Goal: Transaction & Acquisition: Download file/media

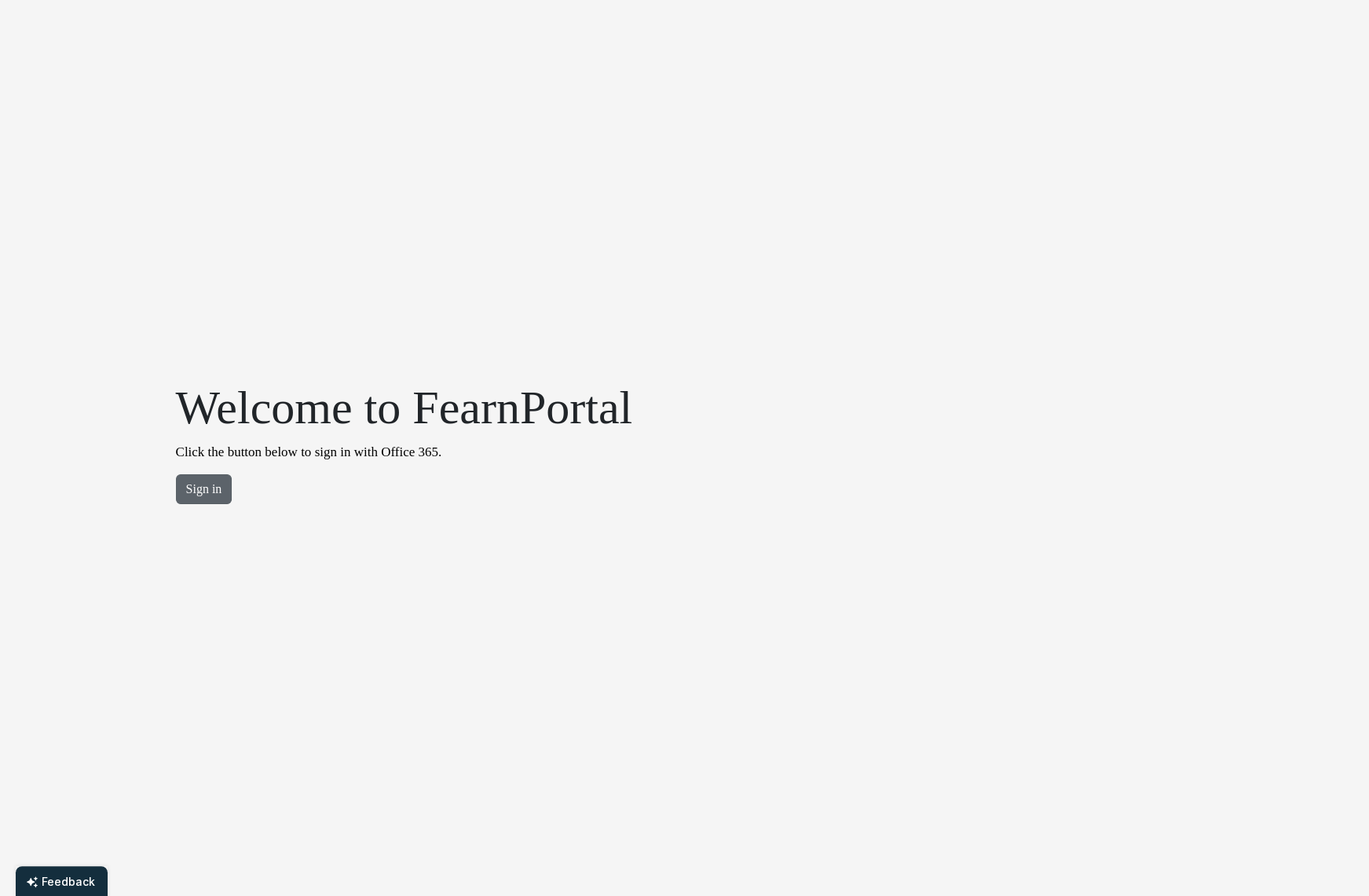
click at [182, 483] on button "Sign in" at bounding box center [203, 489] width 56 height 30
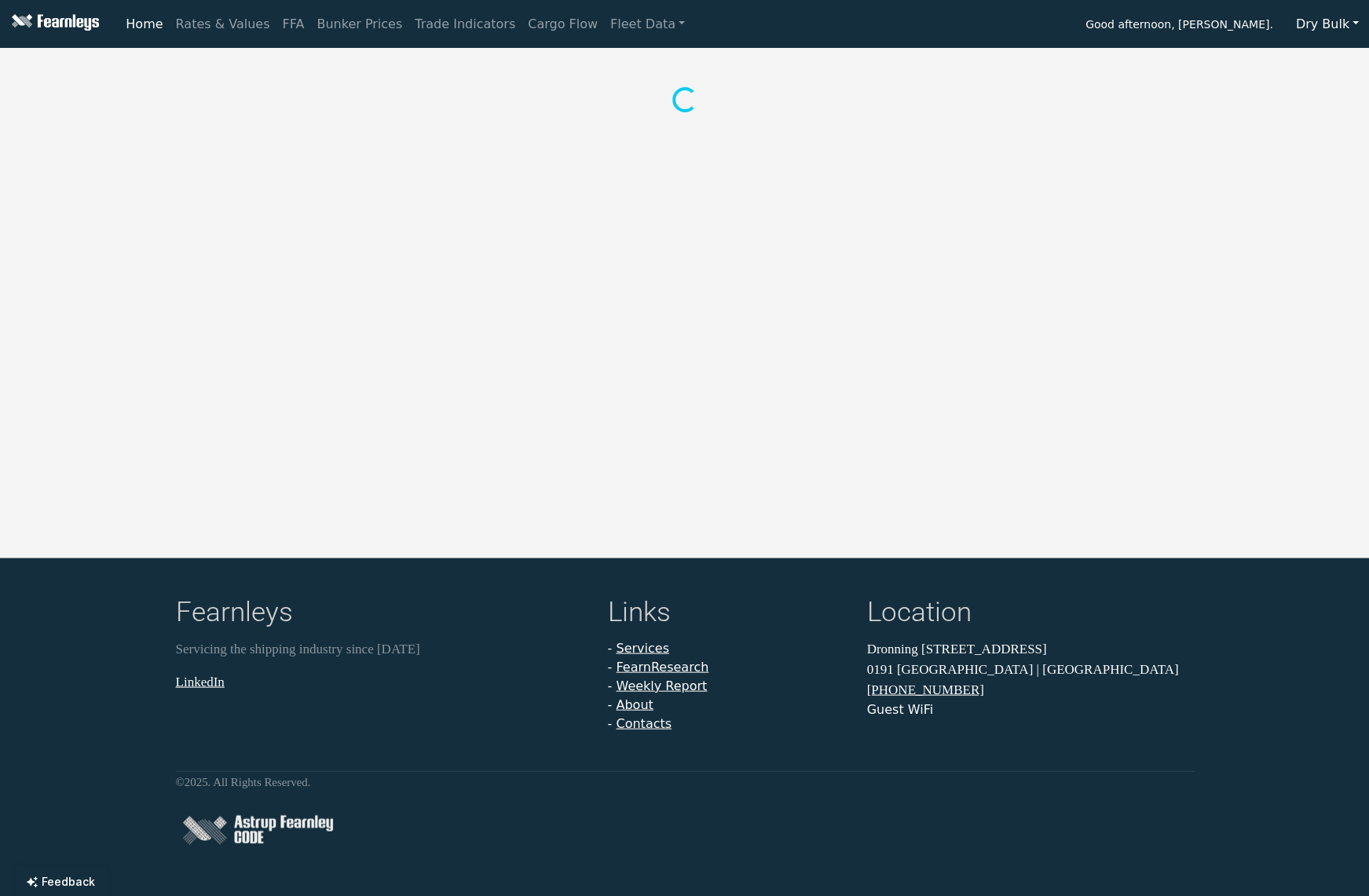
click at [1359, 29] on button "Dry Bulk" at bounding box center [1328, 25] width 83 height 30
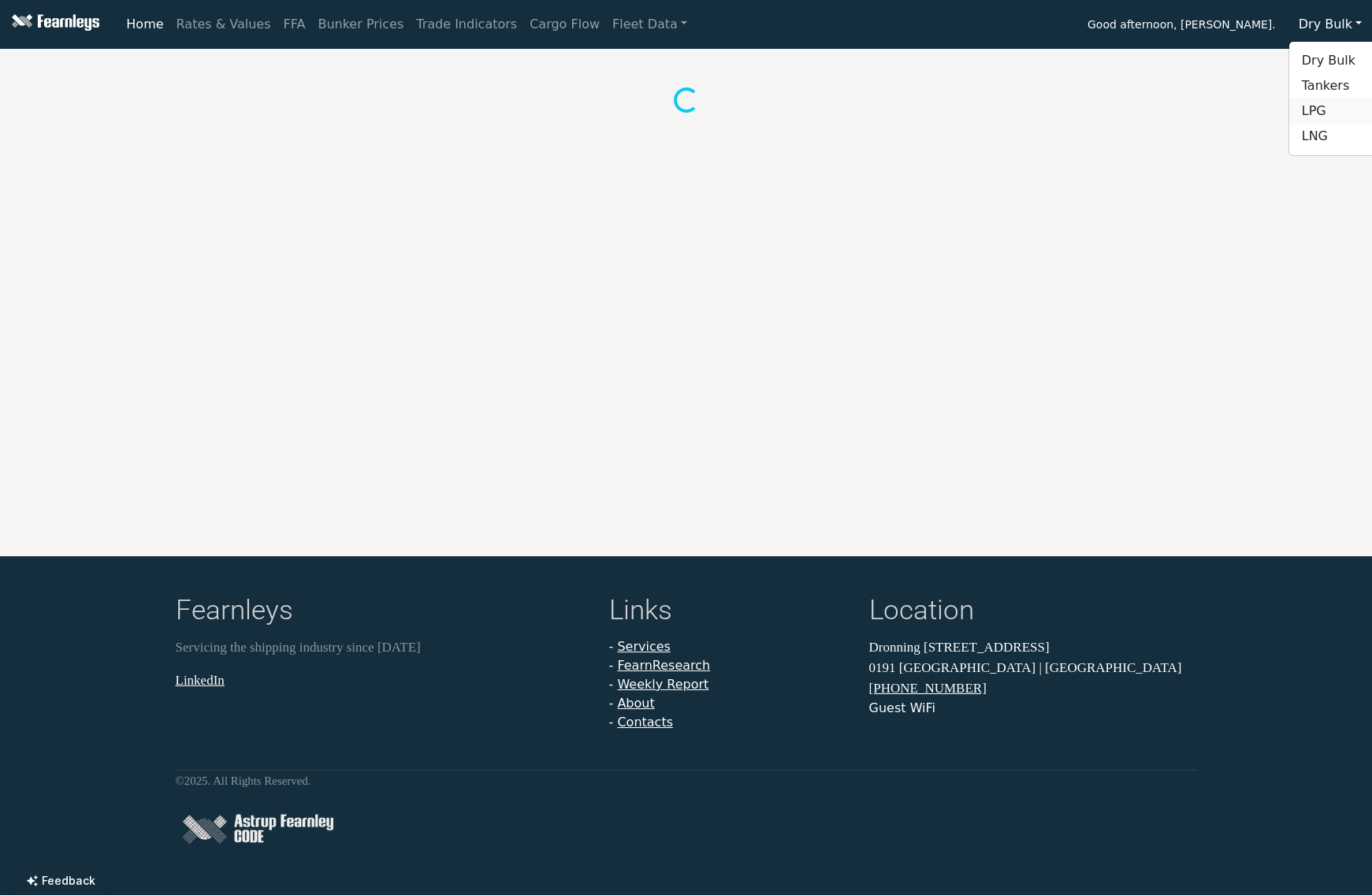
click at [1344, 110] on link "LPG" at bounding box center [1351, 110] width 125 height 25
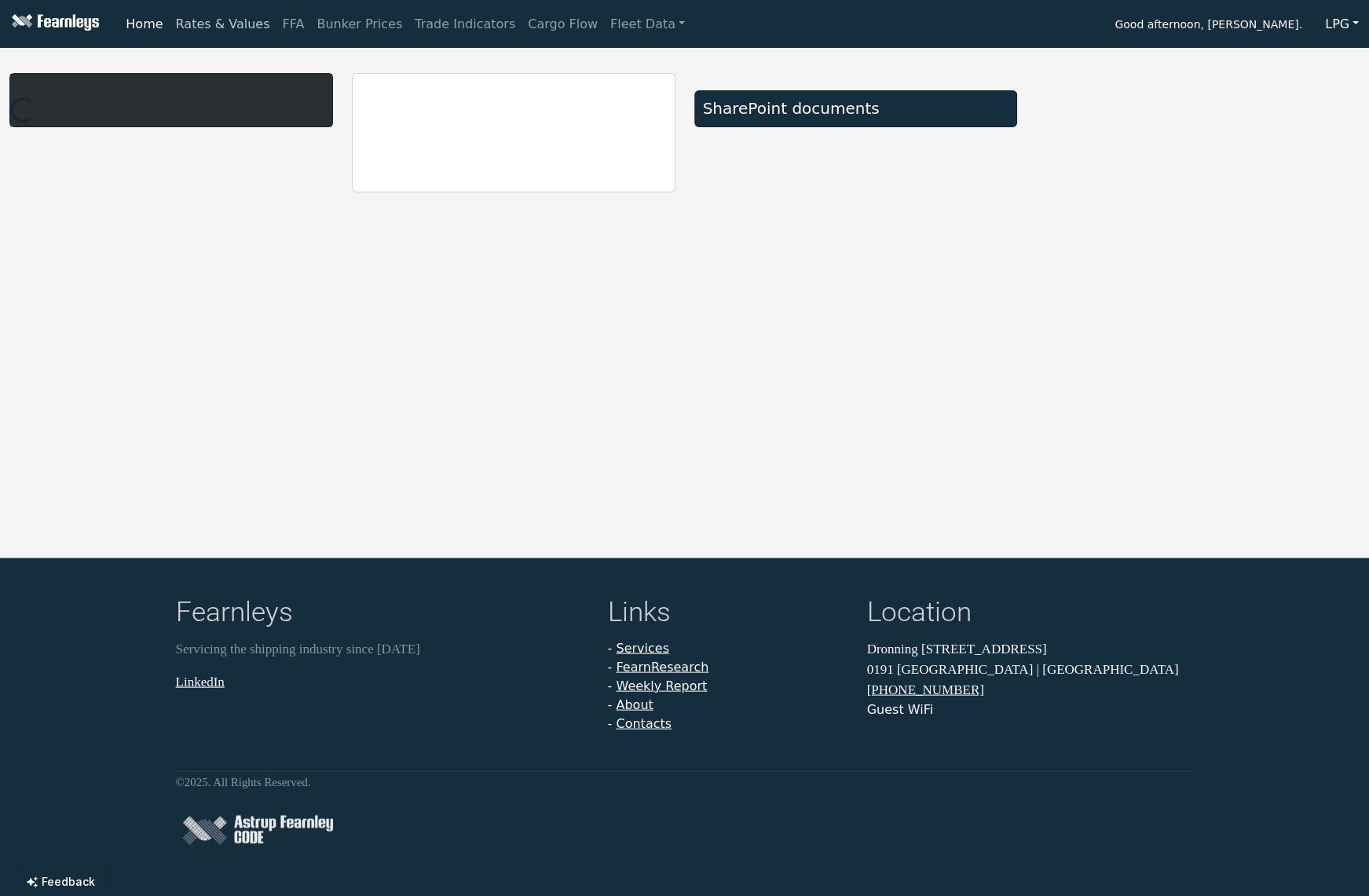
click at [240, 34] on link "Rates & Values" at bounding box center [223, 25] width 107 height 32
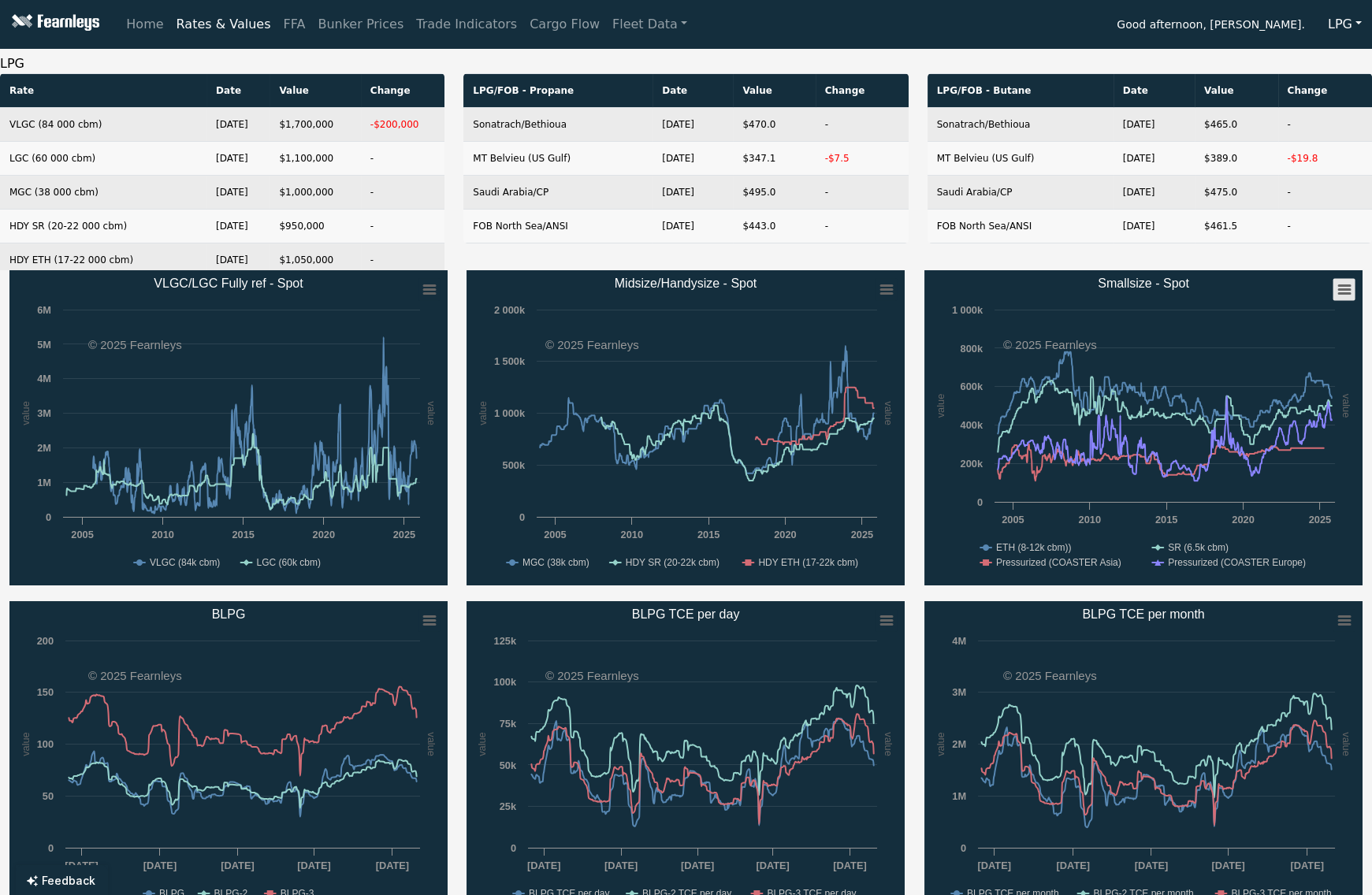
click at [1341, 291] on rect "Smallsize - Spot" at bounding box center [1343, 290] width 22 height 22
click at [1307, 369] on li "Download XLS" at bounding box center [1292, 365] width 110 height 22
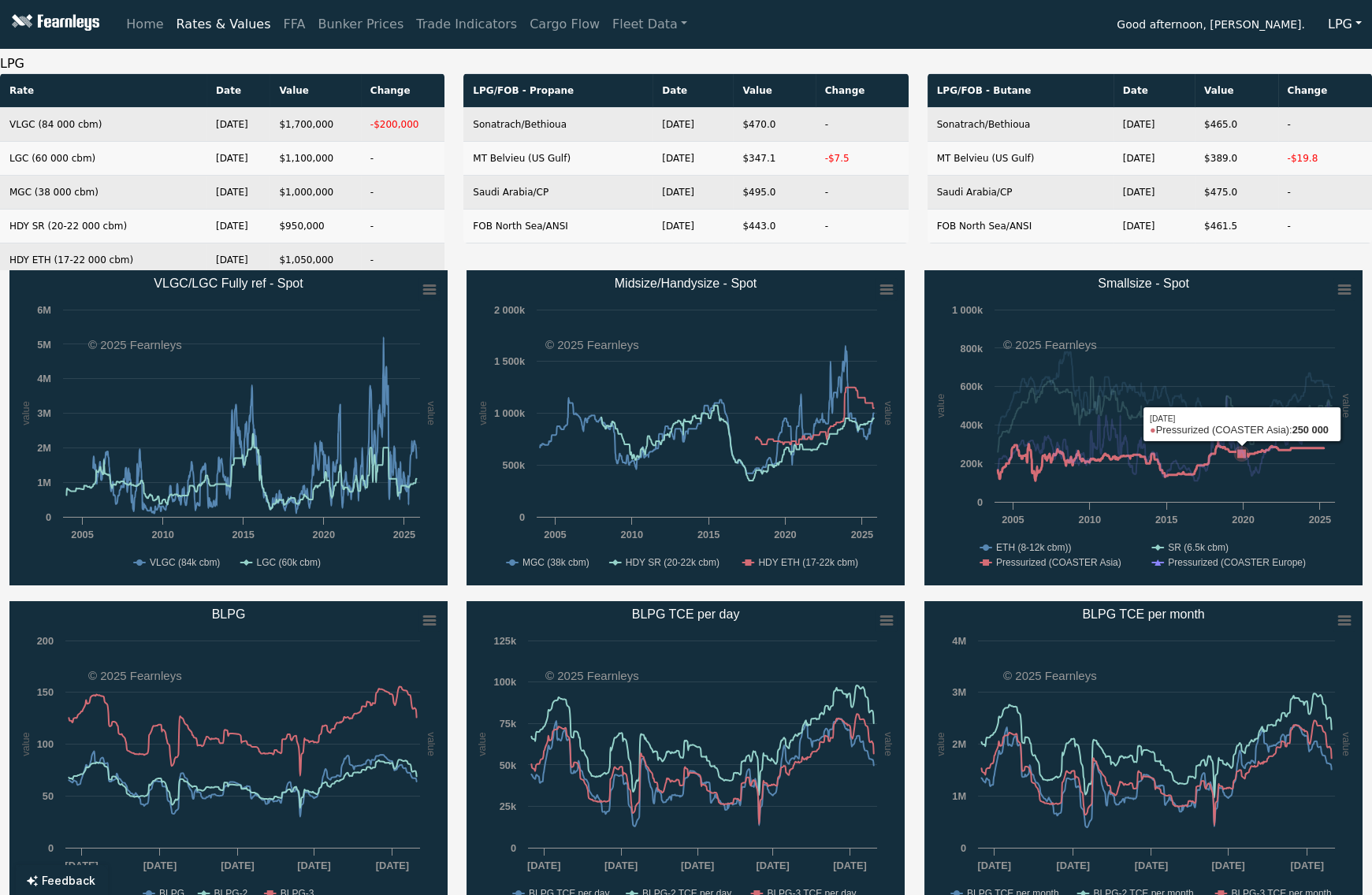
drag, startPoint x: 1241, startPoint y: 500, endPoint x: 1680, endPoint y: 466, distance: 440.3
click at [1372, 466] on html "Home Rates & Values FFA Bunker Prices Trade Indicators Cargo Flow Fleet Data Go…" at bounding box center [686, 448] width 1372 height 895
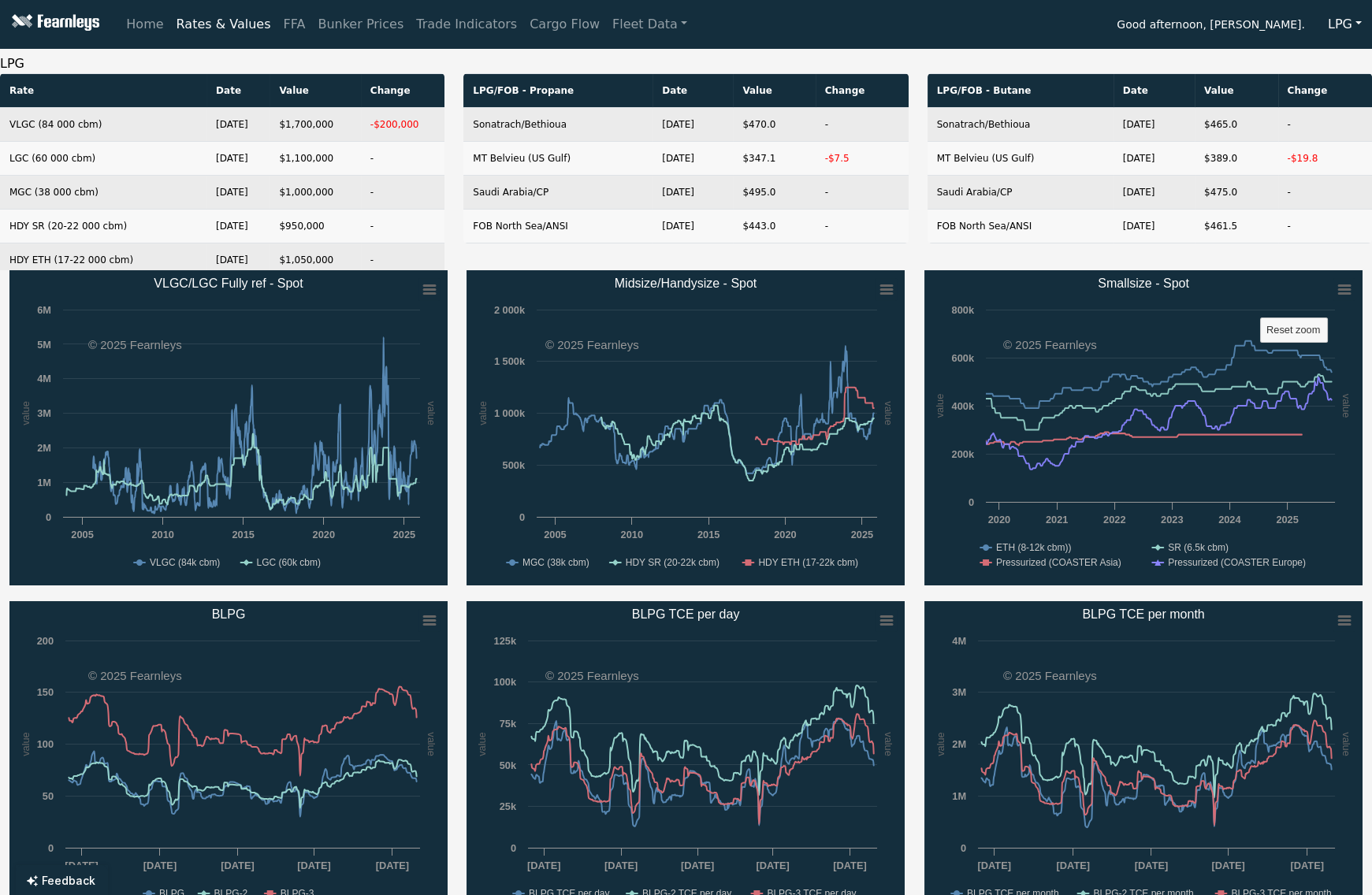
click at [1050, 574] on rect "Smallsize - Spot" at bounding box center [1143, 428] width 439 height 315
click at [1058, 567] on text "Pressurized (COASTER Asia)" at bounding box center [1058, 562] width 126 height 11
click at [1296, 299] on rect "Smallsize - Spot" at bounding box center [1143, 428] width 439 height 315
click at [1288, 341] on icon "Created with Highcharts 11.4.8 value value Chart context menu Smallsize - Spot …" at bounding box center [1143, 428] width 439 height 315
click at [1291, 333] on text "Reset zoom" at bounding box center [1293, 330] width 53 height 12
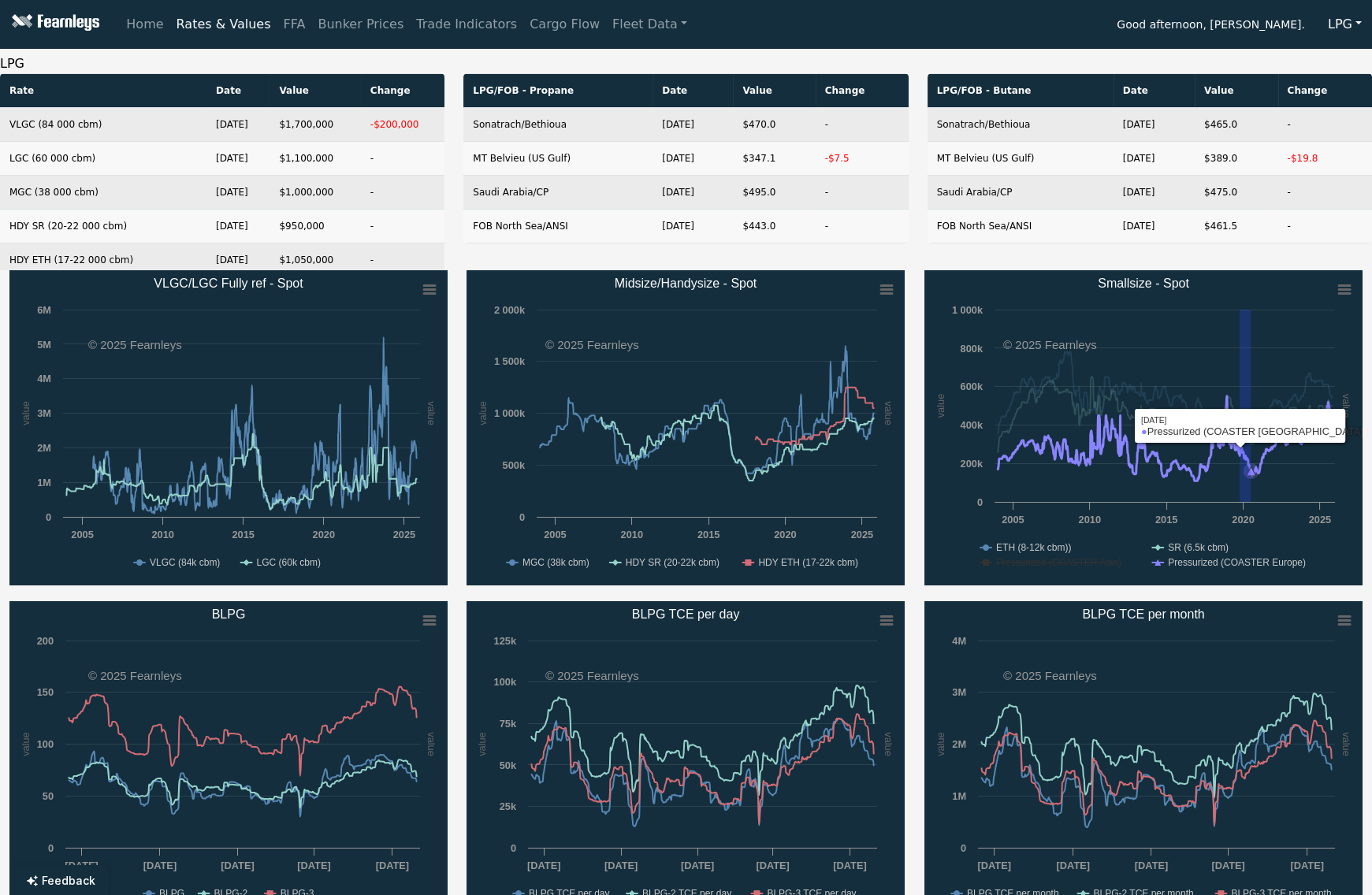
drag, startPoint x: 1239, startPoint y: 501, endPoint x: 1471, endPoint y: 490, distance: 232.3
click at [1372, 490] on html "Home Rates & Values FFA Bunker Prices Trade Indicators Cargo Flow Fleet Data Go…" at bounding box center [686, 448] width 1372 height 895
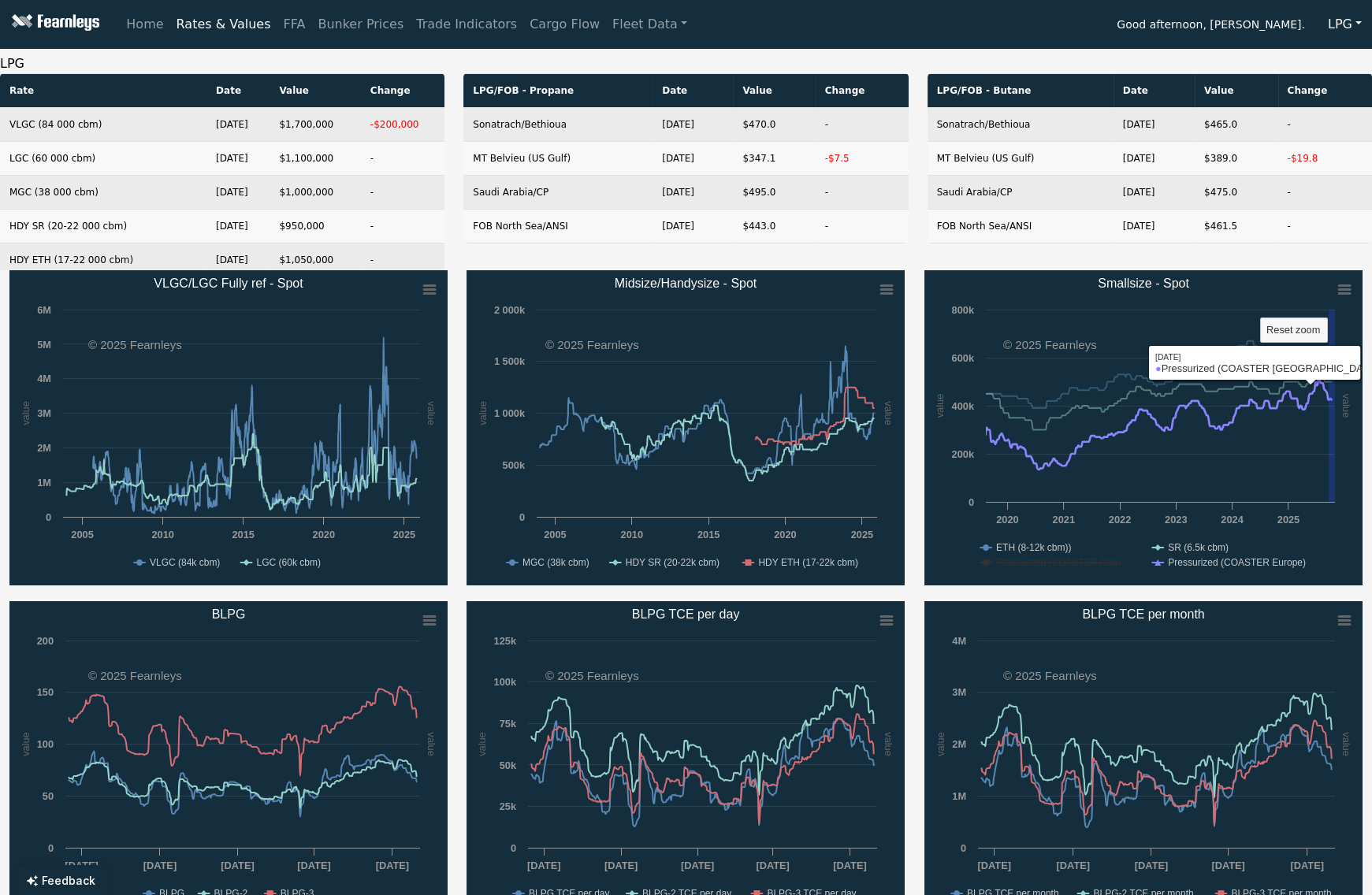
drag, startPoint x: 1328, startPoint y: 401, endPoint x: 1366, endPoint y: 435, distance: 51.0
click at [1366, 435] on div "Created with Highcharts 11.4.8 value value Chart context menu Smallsize - Spot …" at bounding box center [1143, 428] width 457 height 315
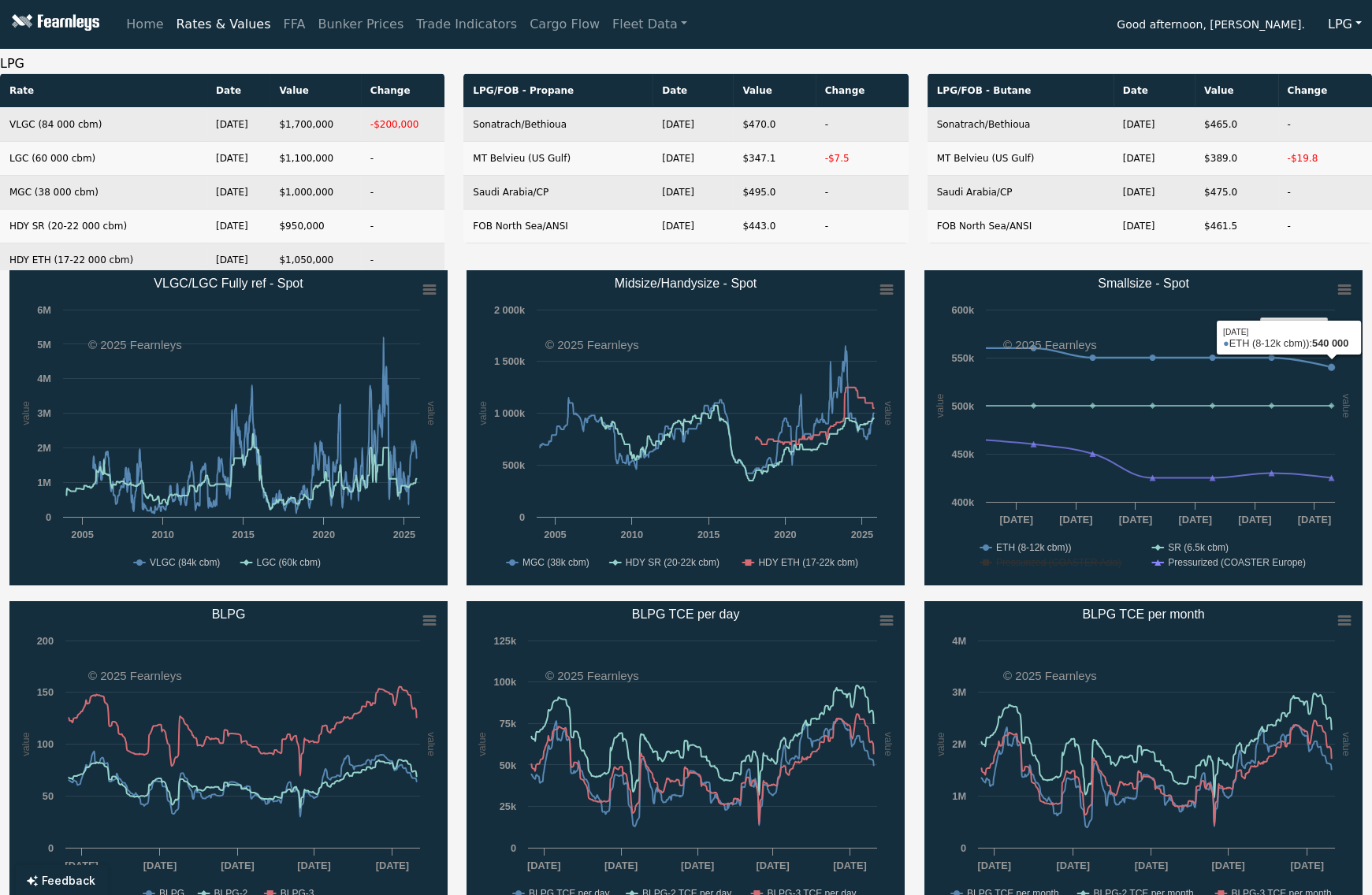
click at [1331, 298] on rect "Smallsize - Spot" at bounding box center [1143, 428] width 439 height 315
click at [1337, 294] on rect "Smallsize - Spot" at bounding box center [1343, 290] width 22 height 22
drag, startPoint x: 1125, startPoint y: 315, endPoint x: 1288, endPoint y: 315, distance: 163.0
click at [1127, 315] on rect "Smallsize - Spot" at bounding box center [1143, 428] width 439 height 315
click at [1300, 326] on text "Reset zoom" at bounding box center [1293, 330] width 53 height 12
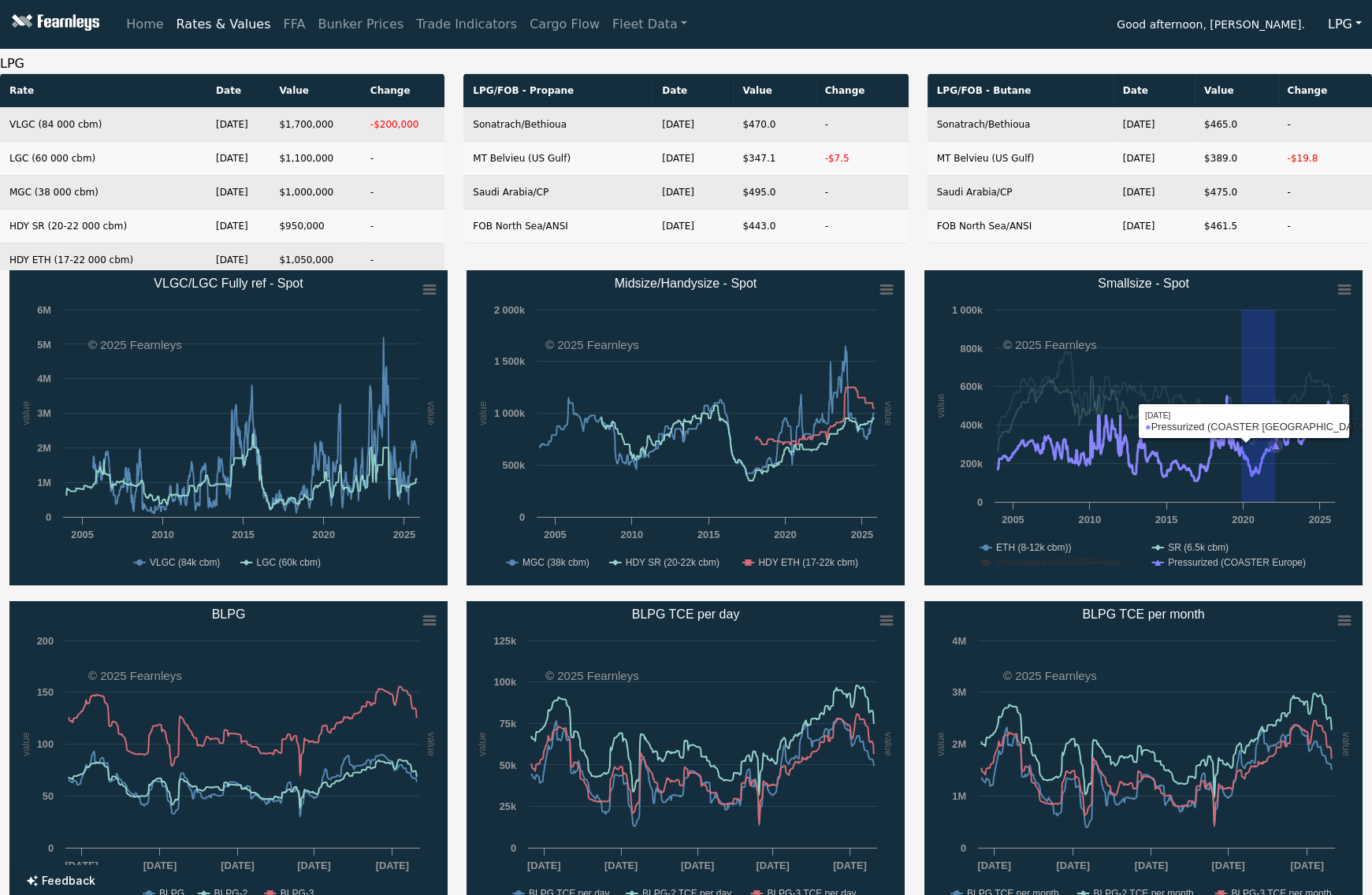
drag, startPoint x: 1241, startPoint y: 500, endPoint x: 1565, endPoint y: 507, distance: 324.1
click at [1372, 507] on html "Home Rates & Values FFA Bunker Prices Trade Indicators Cargo Flow Fleet Data Go…" at bounding box center [686, 448] width 1372 height 895
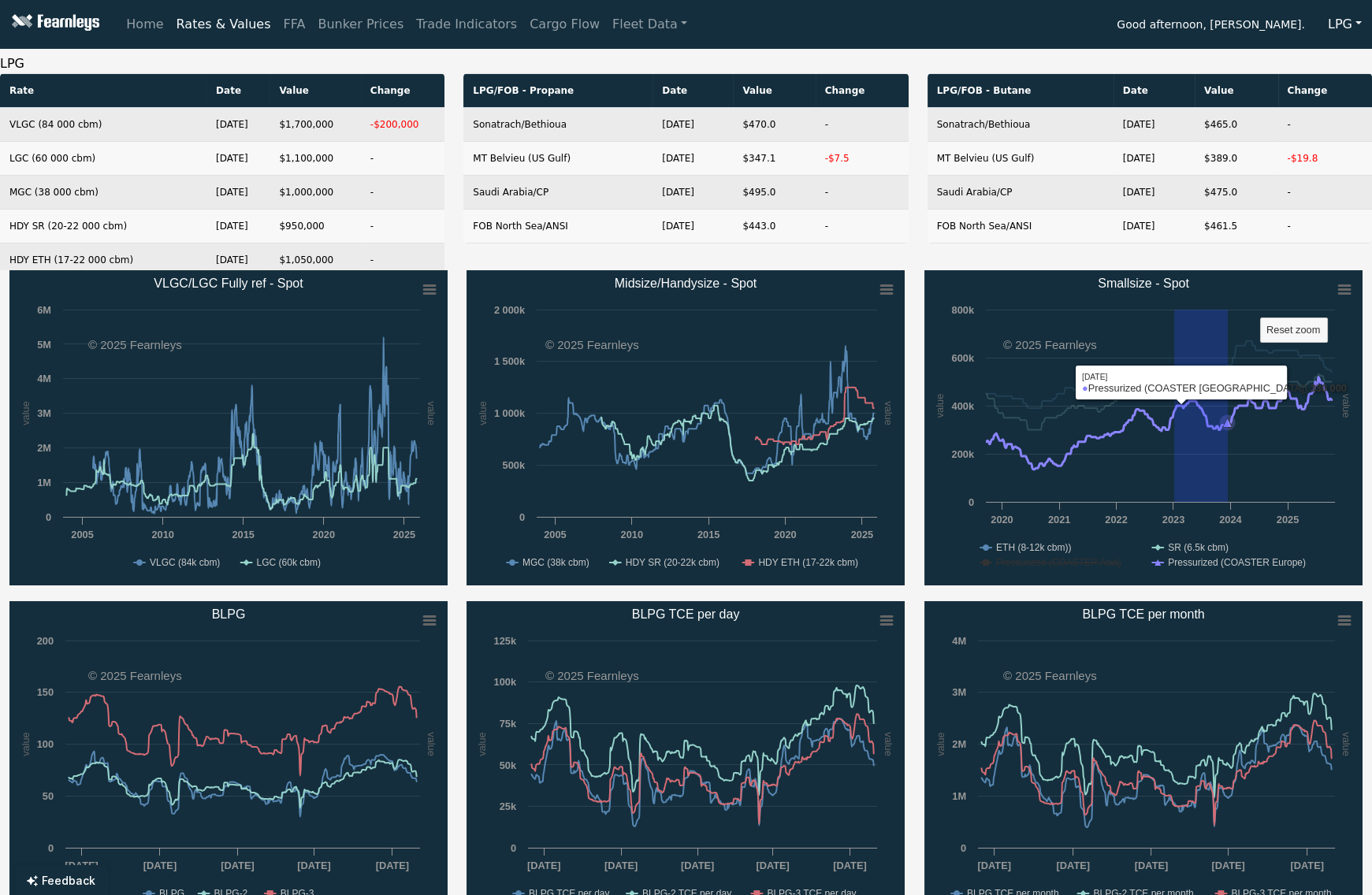
drag, startPoint x: 1174, startPoint y: 500, endPoint x: 1658, endPoint y: 496, distance: 484.0
click at [1372, 496] on html "Home Rates & Values FFA Bunker Prices Trade Indicators Cargo Flow Fleet Data Go…" at bounding box center [686, 448] width 1372 height 895
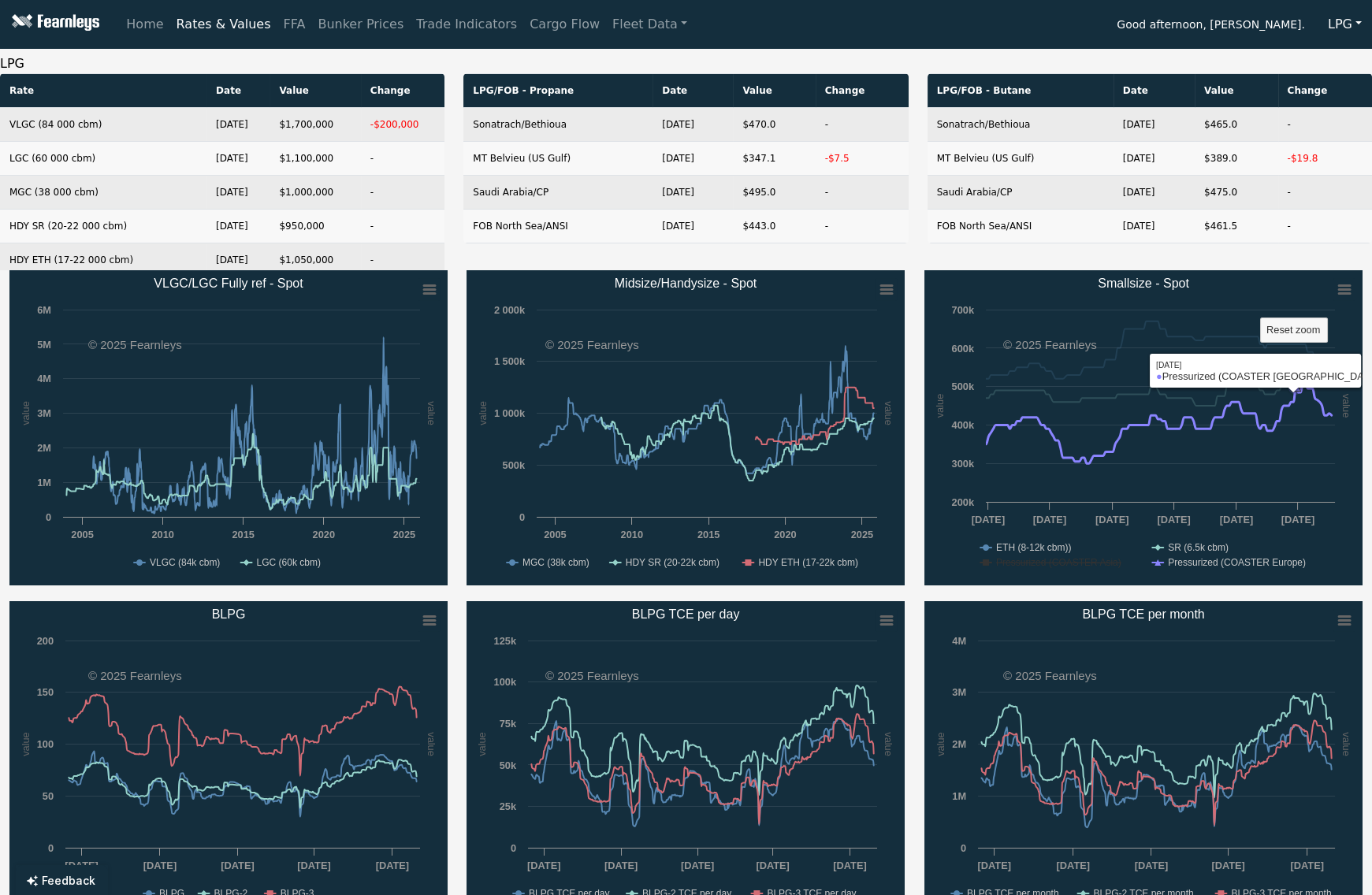
drag, startPoint x: 1292, startPoint y: 497, endPoint x: 1457, endPoint y: 501, distance: 165.0
click at [1372, 501] on html "Home Rates & Values FFA Bunker Prices Trade Indicators Cargo Flow Fleet Data Go…" at bounding box center [686, 448] width 1372 height 895
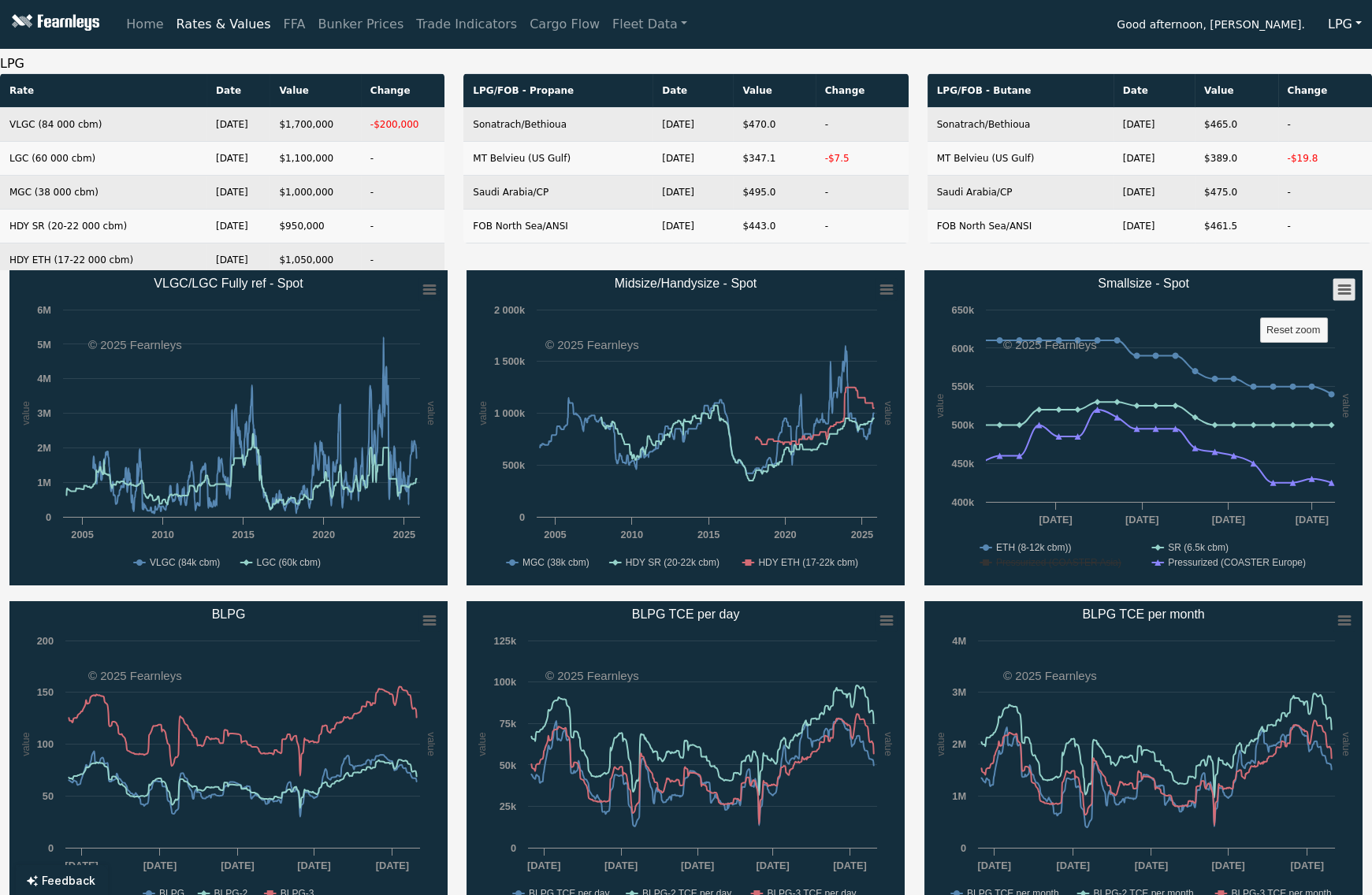
click at [1346, 280] on rect "Smallsize - Spot" at bounding box center [1343, 290] width 22 height 22
click at [1323, 305] on ul "Download PNG image Download XLS" at bounding box center [1292, 342] width 122 height 83
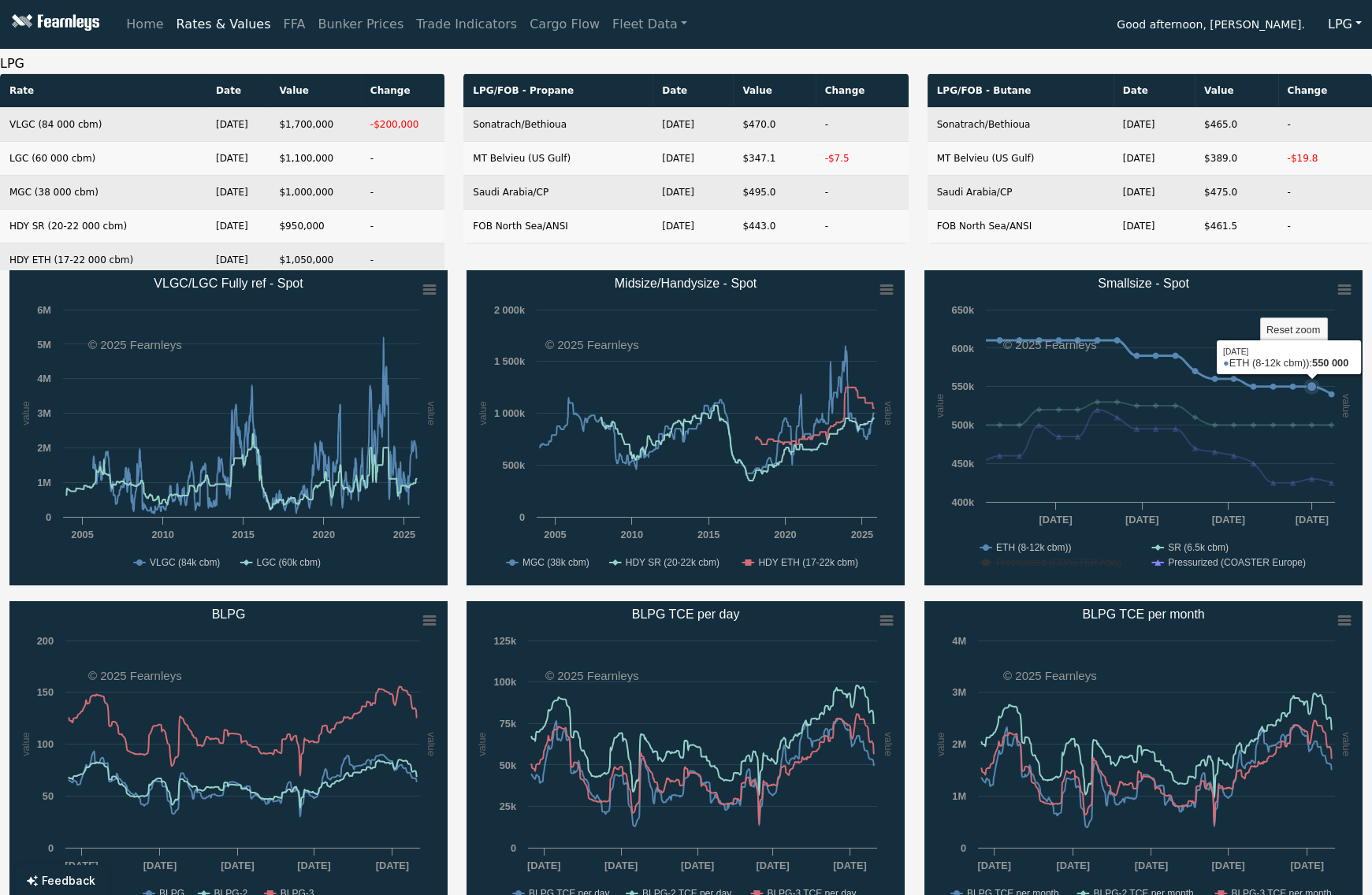
click at [1316, 311] on icon "Smallsize - Spot" at bounding box center [1160, 311] width 349 height 0
click at [1339, 290] on icon "Smallsize - Spot" at bounding box center [1343, 290] width 11 height 8
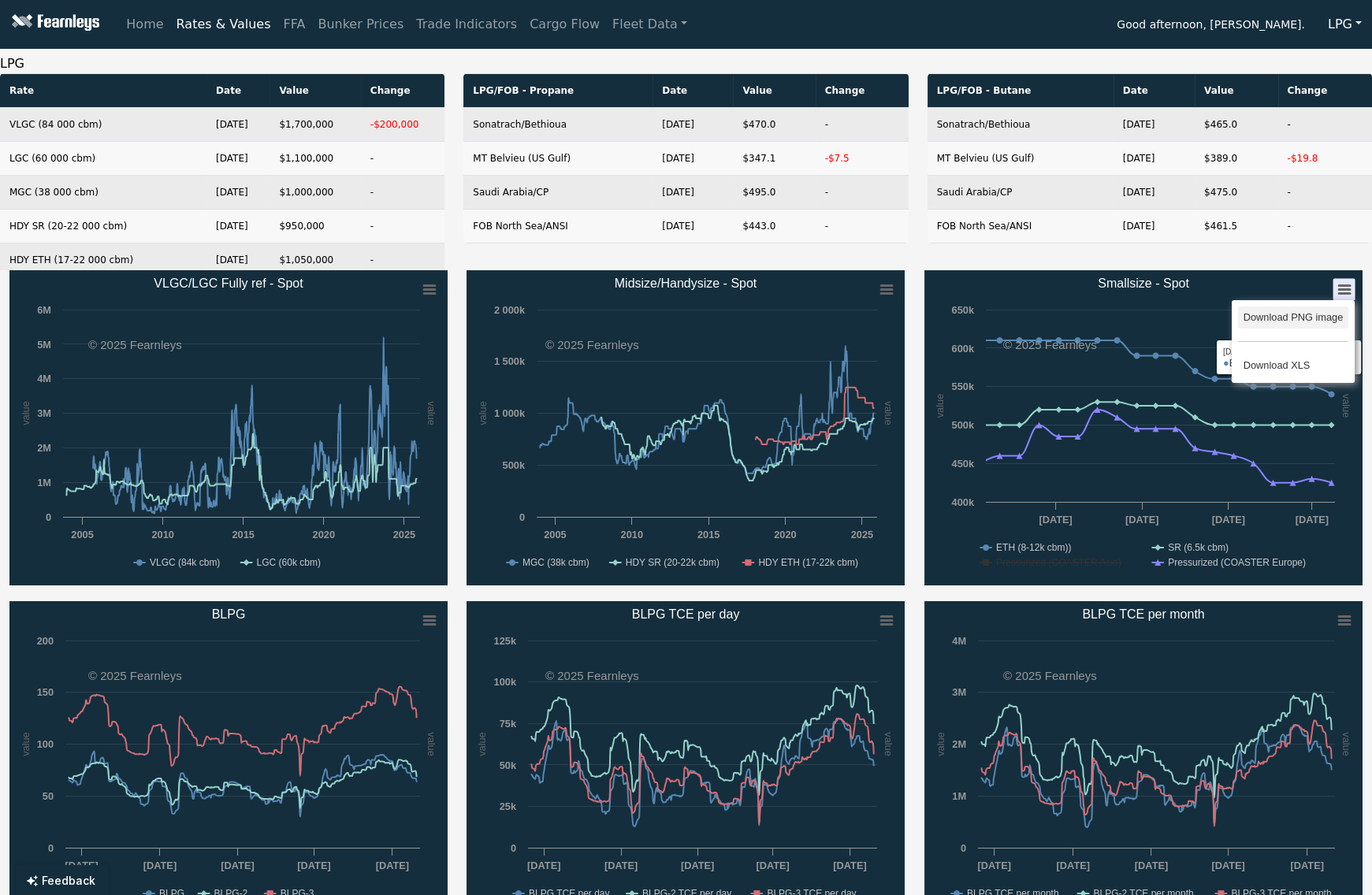
click at [1330, 307] on li "Download PNG image" at bounding box center [1292, 318] width 110 height 22
click at [1304, 323] on rect "Smallsize - Spot" at bounding box center [1294, 331] width 67 height 25
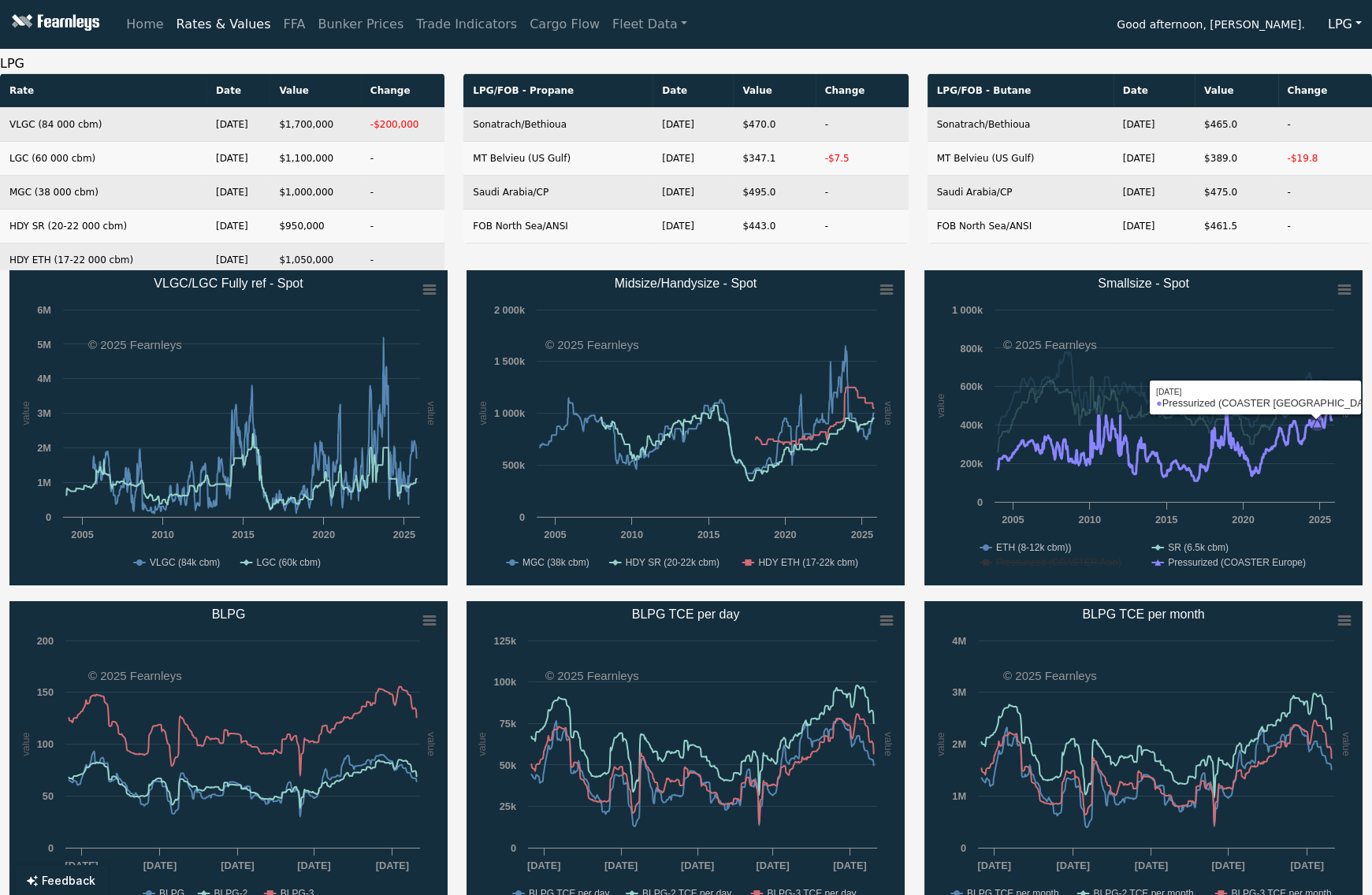
drag, startPoint x: 1316, startPoint y: 502, endPoint x: 1827, endPoint y: 533, distance: 511.9
click at [1372, 533] on html "Home Rates & Values FFA Bunker Prices Trade Indicators Cargo Flow Fleet Data Go…" at bounding box center [686, 448] width 1372 height 895
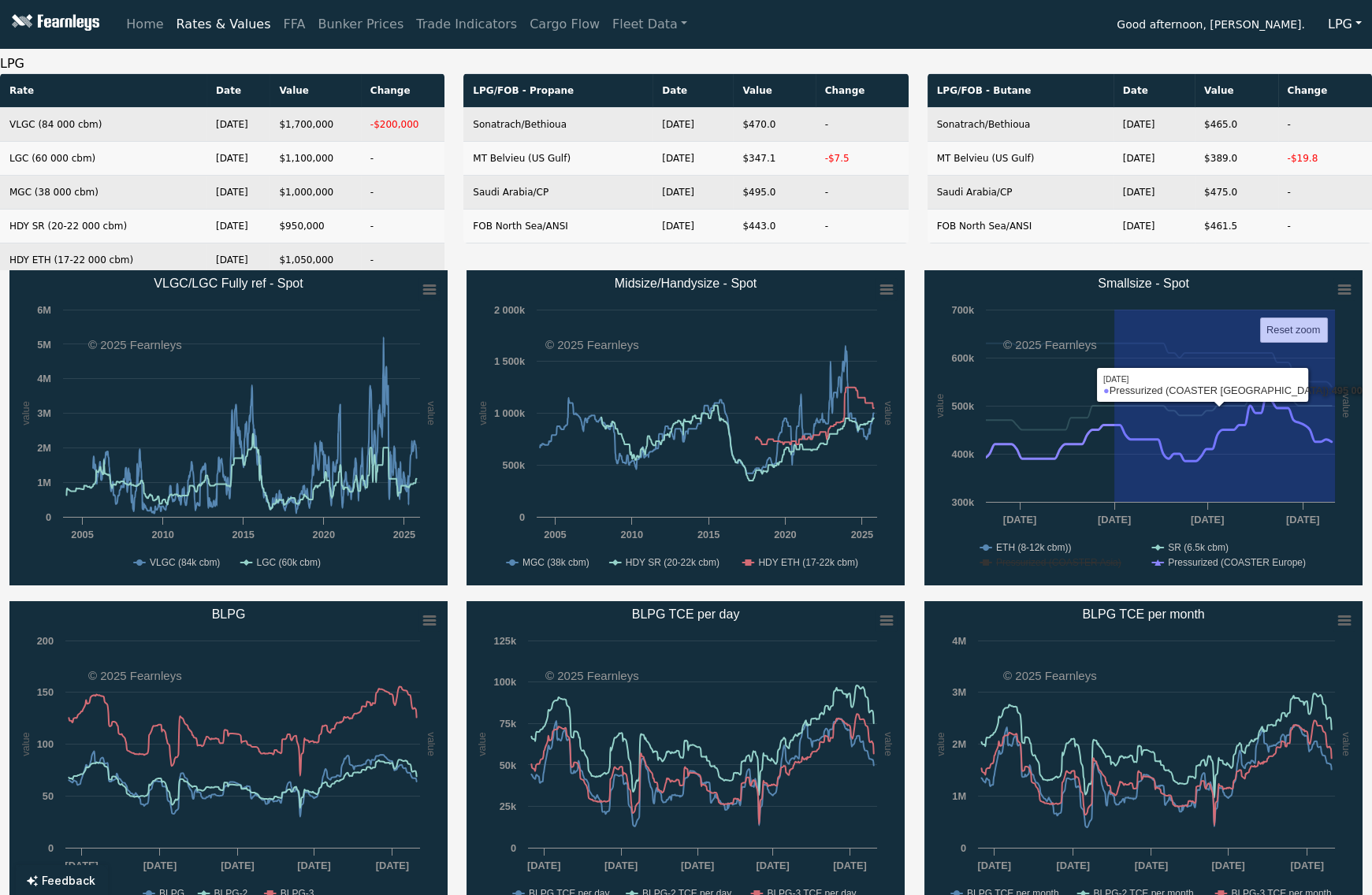
drag, startPoint x: 1115, startPoint y: 499, endPoint x: 1805, endPoint y: 508, distance: 690.1
click at [1372, 508] on html "Home Rates & Values FFA Bunker Prices Trade Indicators Cargo Flow Fleet Data Go…" at bounding box center [686, 448] width 1372 height 895
